Goal: Find specific page/section: Find specific page/section

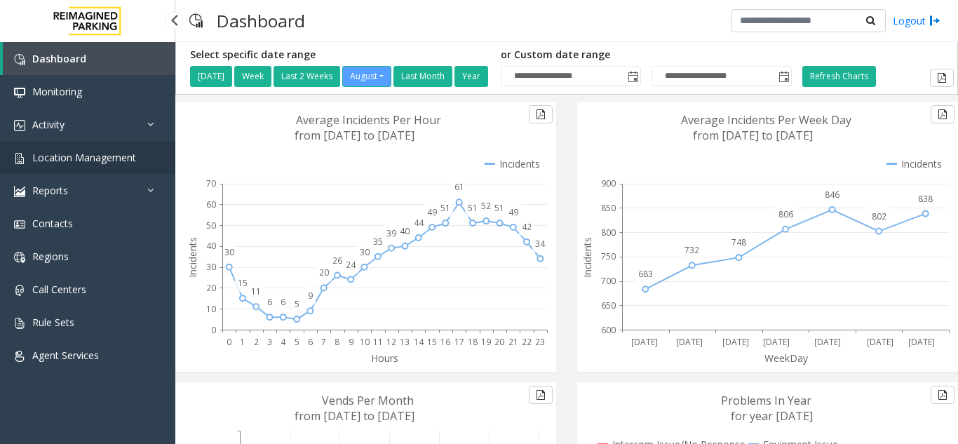
click at [134, 161] on span "Location Management" at bounding box center [84, 157] width 104 height 13
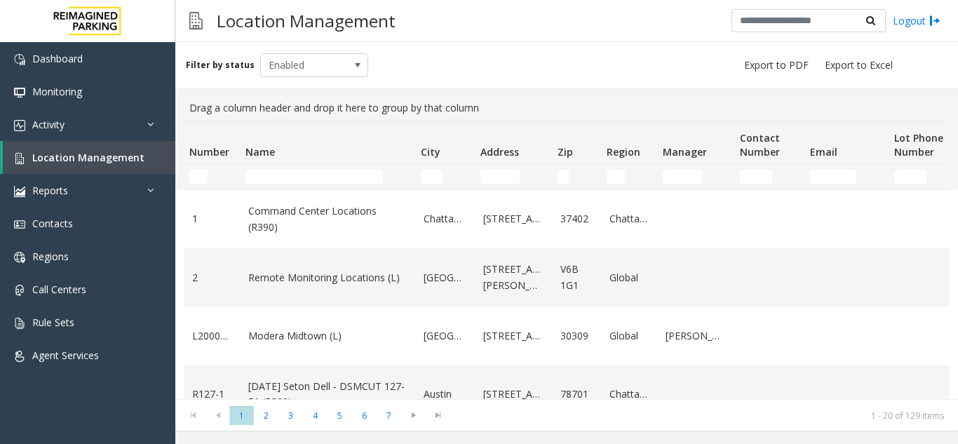
click at [272, 167] on td "Name Filter" at bounding box center [327, 176] width 175 height 25
click at [273, 182] on input "Name Filter" at bounding box center [313, 177] width 137 height 14
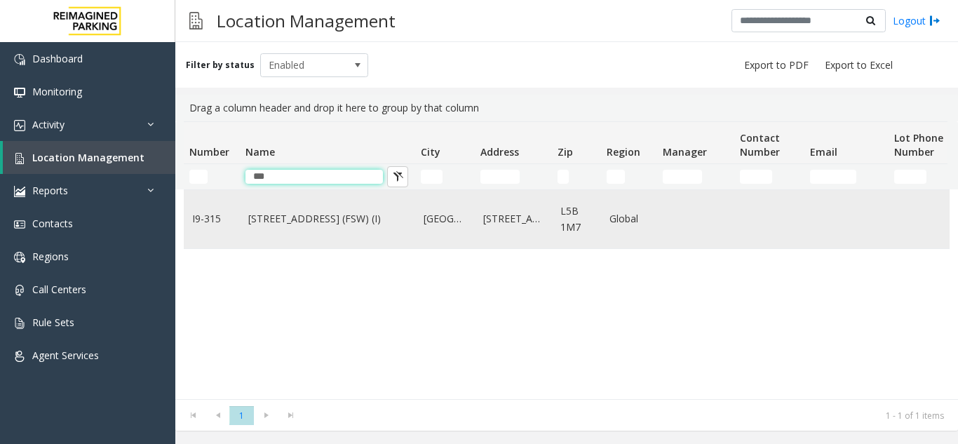
type input "***"
click at [325, 231] on td "[STREET_ADDRESS] (FSW) (I)" at bounding box center [327, 219] width 175 height 58
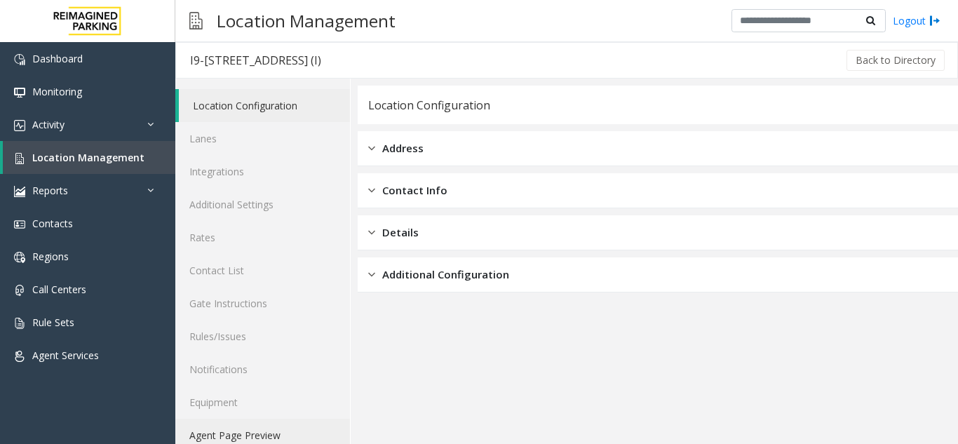
click at [262, 437] on link "Agent Page Preview" at bounding box center [262, 435] width 175 height 33
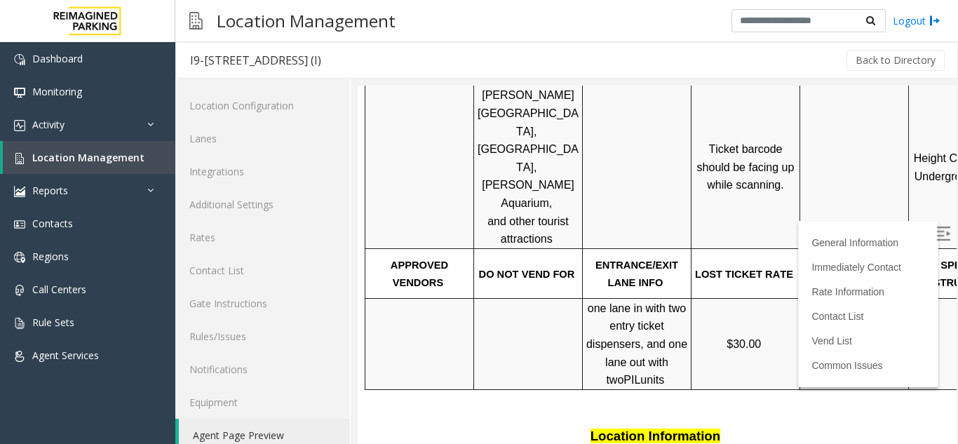
scroll to position [421, 0]
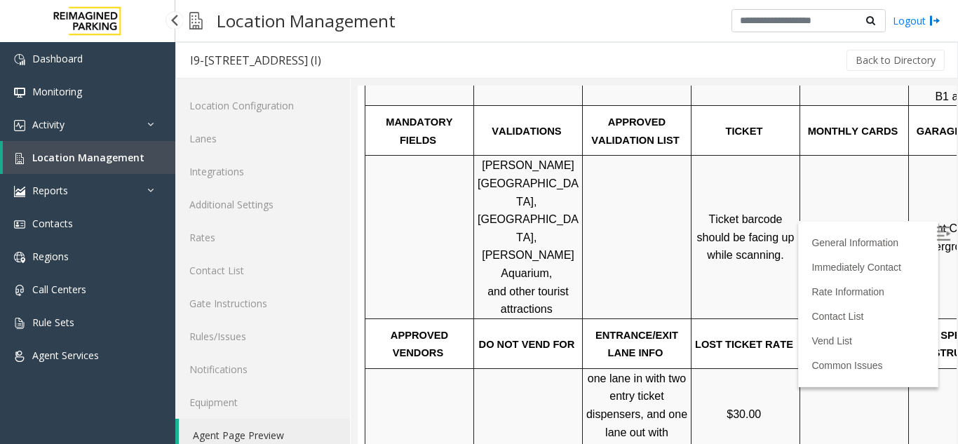
click at [83, 158] on span "Location Management" at bounding box center [88, 157] width 112 height 13
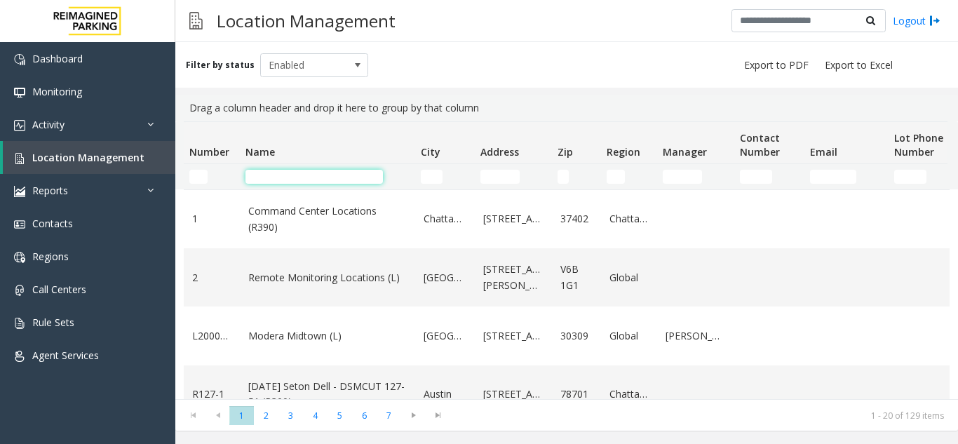
click at [307, 177] on input "Name Filter" at bounding box center [313, 177] width 137 height 14
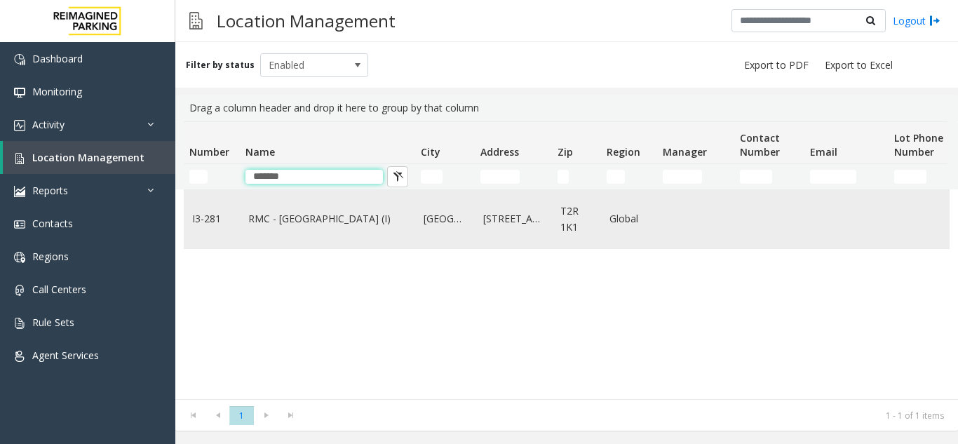
type input "*******"
click at [287, 215] on link "RMC - [GEOGRAPHIC_DATA] (I)" at bounding box center [327, 218] width 158 height 15
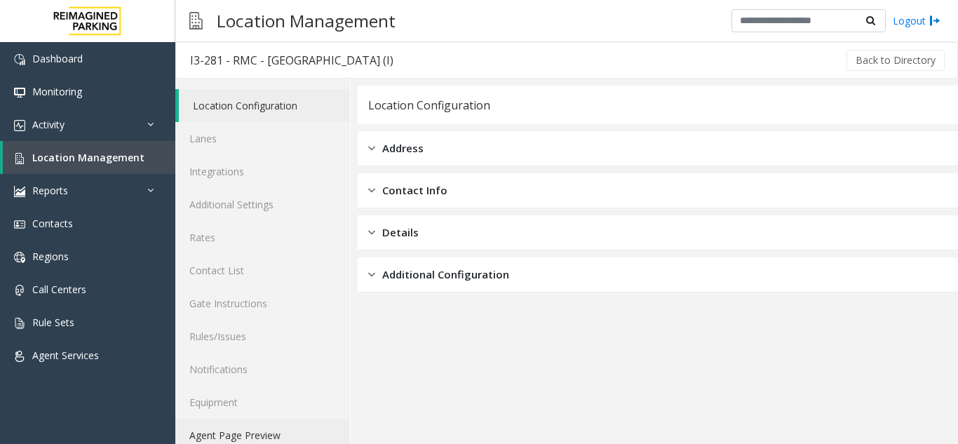
click at [262, 428] on link "Agent Page Preview" at bounding box center [262, 435] width 175 height 33
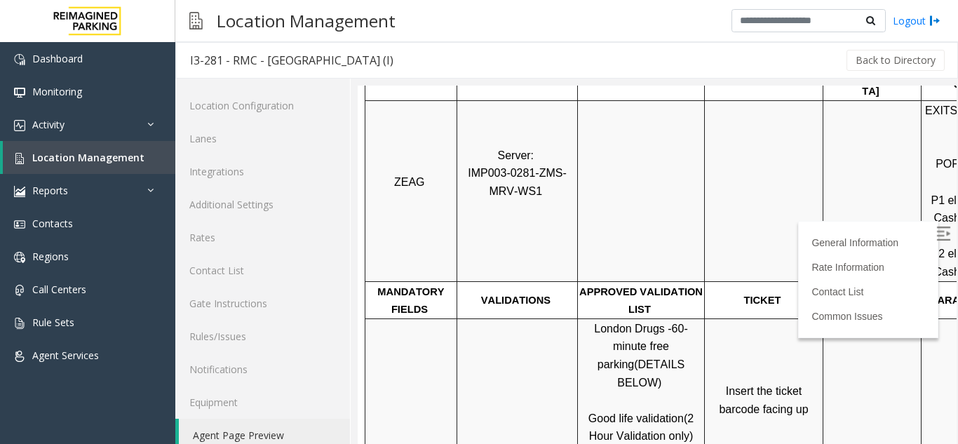
scroll to position [351, 0]
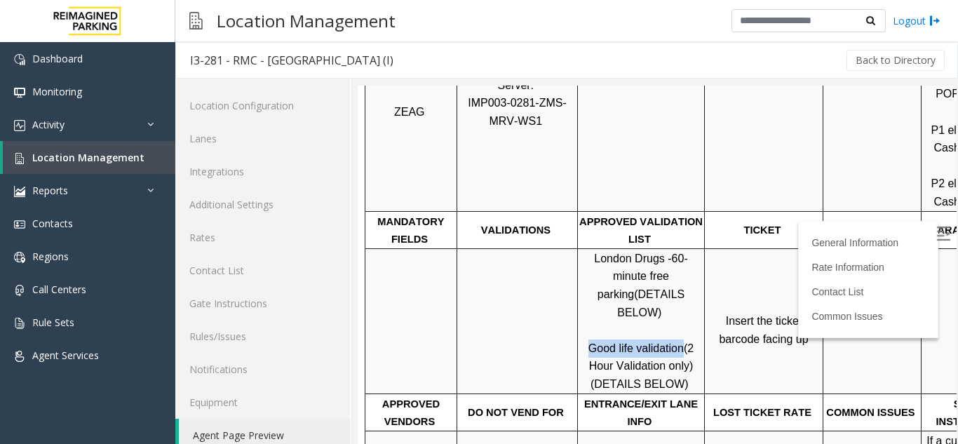
drag, startPoint x: 593, startPoint y: 313, endPoint x: 681, endPoint y: 315, distance: 88.4
click at [681, 342] on span "Good life validation" at bounding box center [635, 348] width 95 height 12
drag, startPoint x: 677, startPoint y: 321, endPoint x: 608, endPoint y: 312, distance: 70.0
copy span "Good life validation"
click at [936, 226] on img at bounding box center [943, 233] width 14 height 14
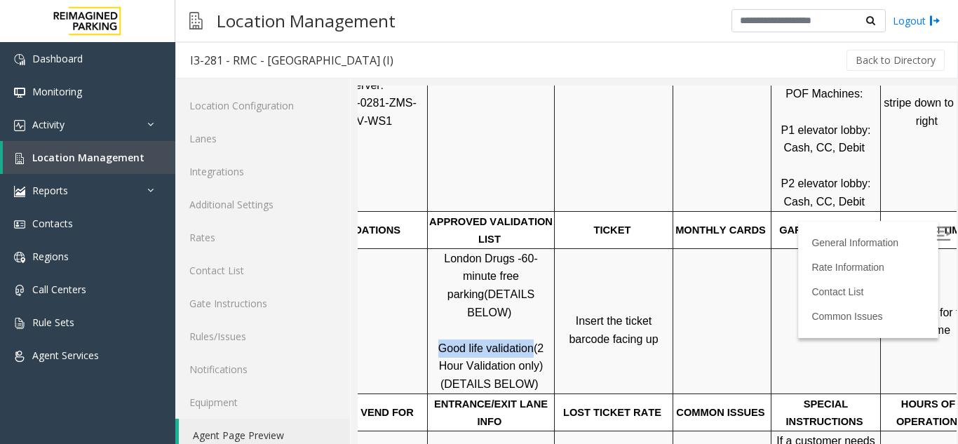
scroll to position [351, 198]
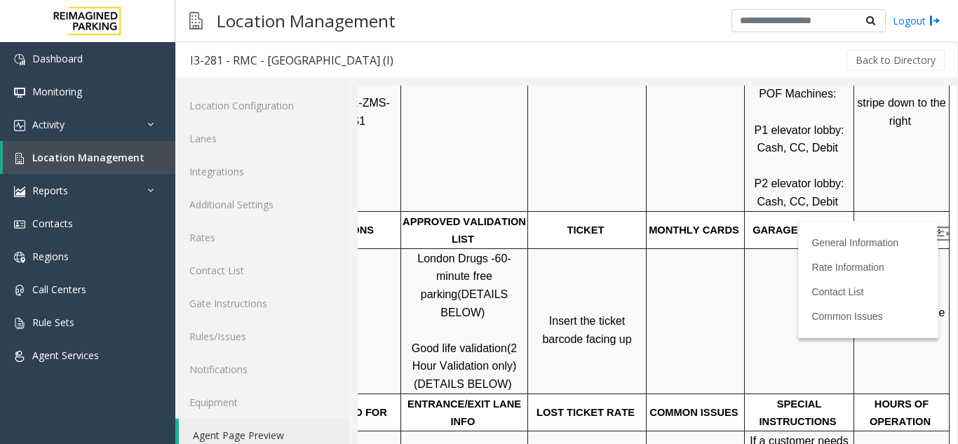
click at [884, 306] on span "Click Here for the local time" at bounding box center [903, 321] width 90 height 30
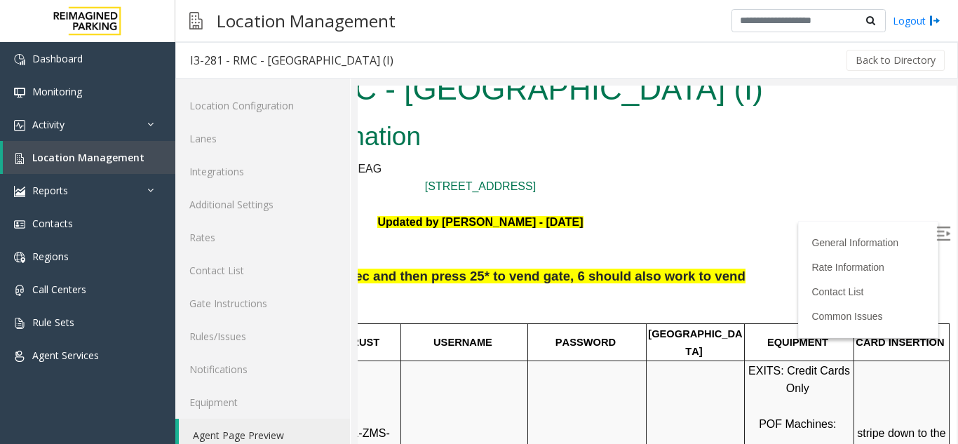
scroll to position [0, 198]
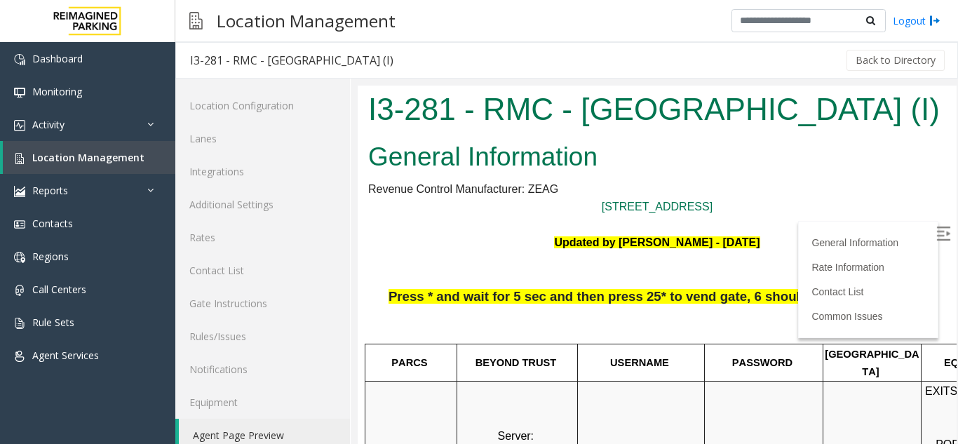
scroll to position [0, 198]
